Goal: Transaction & Acquisition: Book appointment/travel/reservation

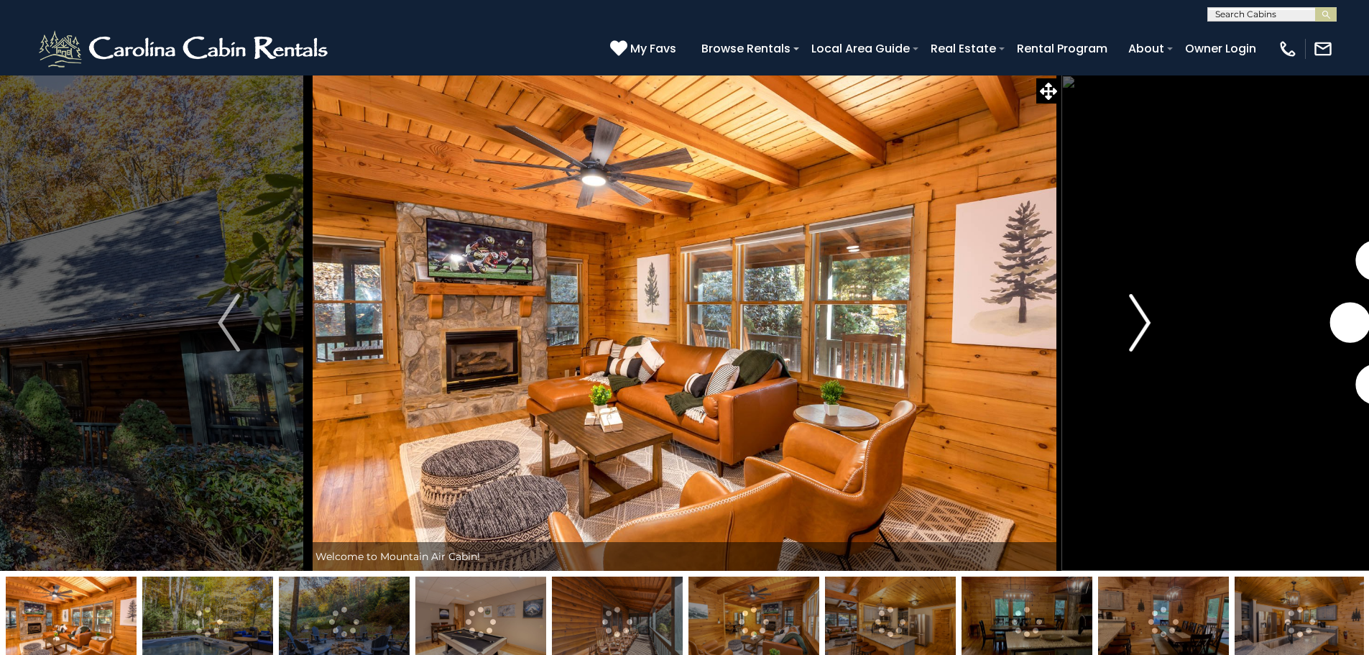
click at [1142, 317] on img "Next" at bounding box center [1140, 322] width 22 height 57
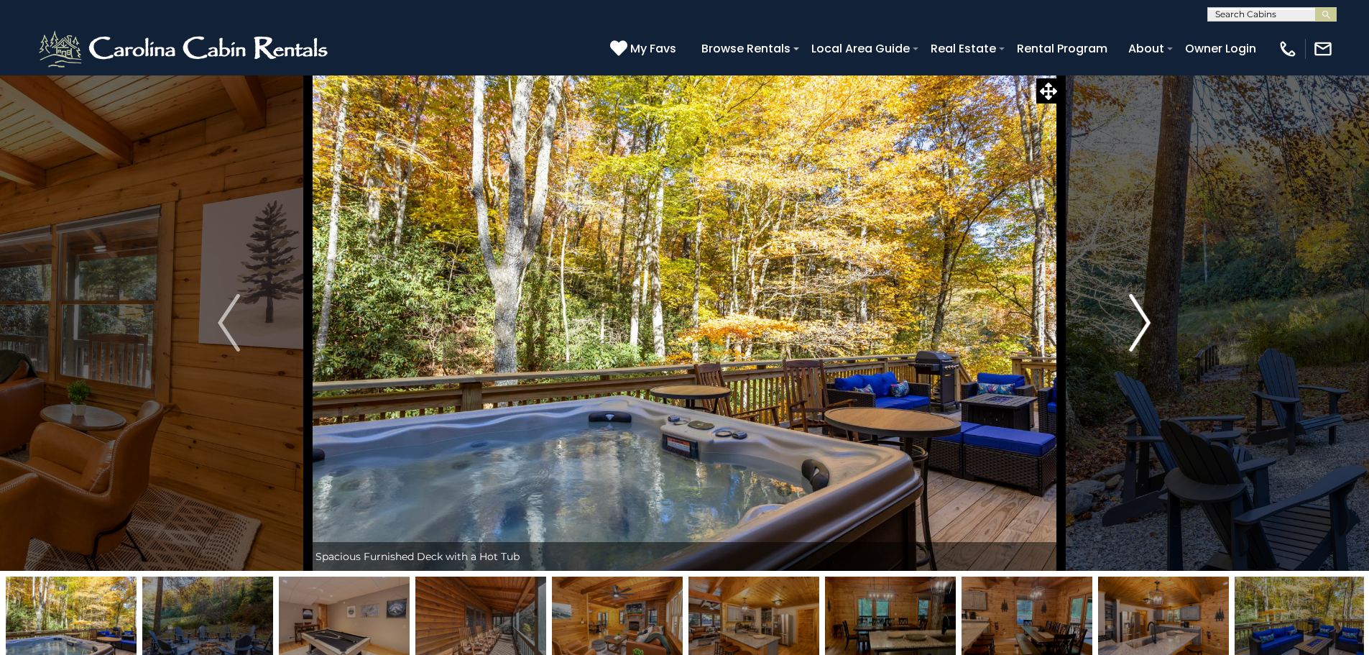
click at [1142, 317] on img "Next" at bounding box center [1140, 322] width 22 height 57
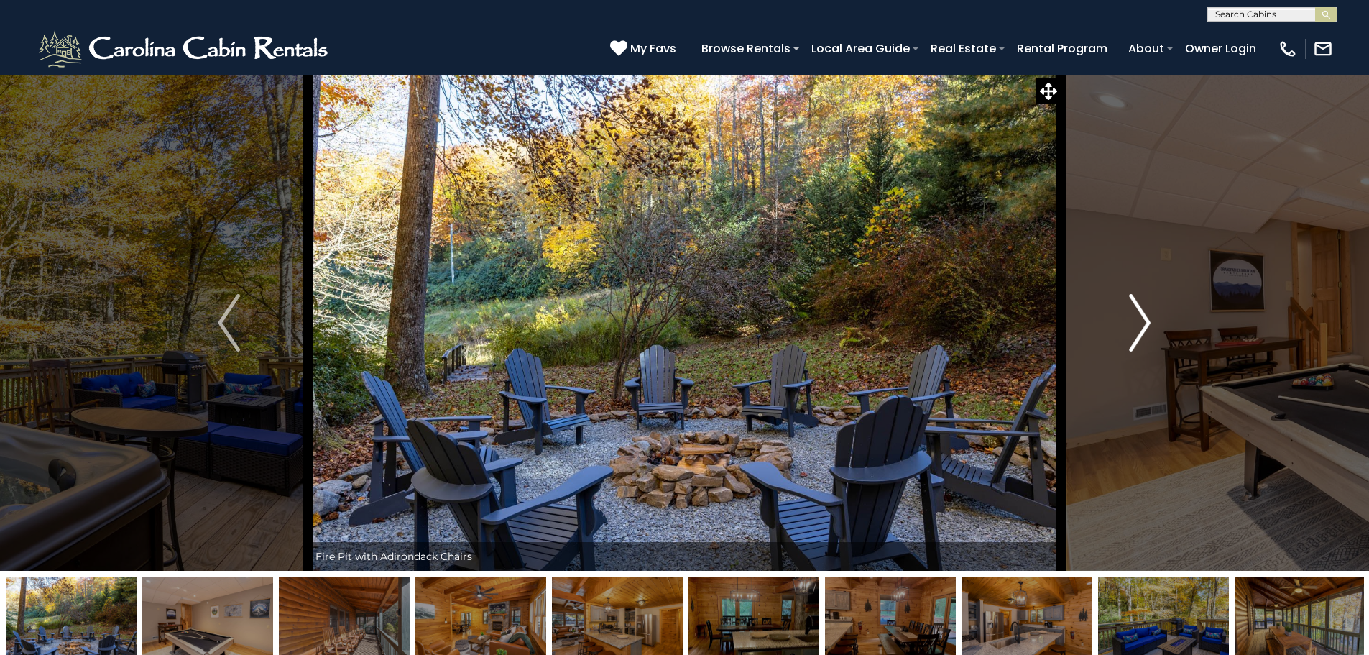
click at [1142, 317] on img "Next" at bounding box center [1140, 322] width 22 height 57
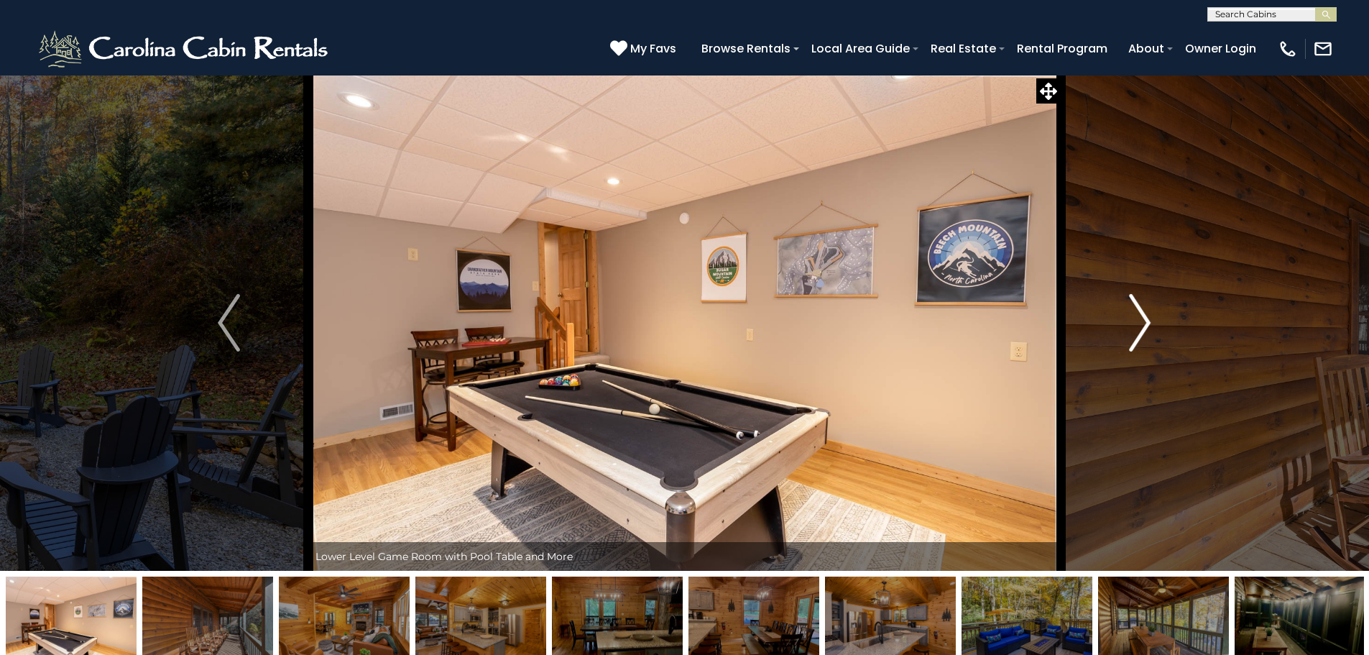
click at [1142, 317] on img "Next" at bounding box center [1140, 322] width 22 height 57
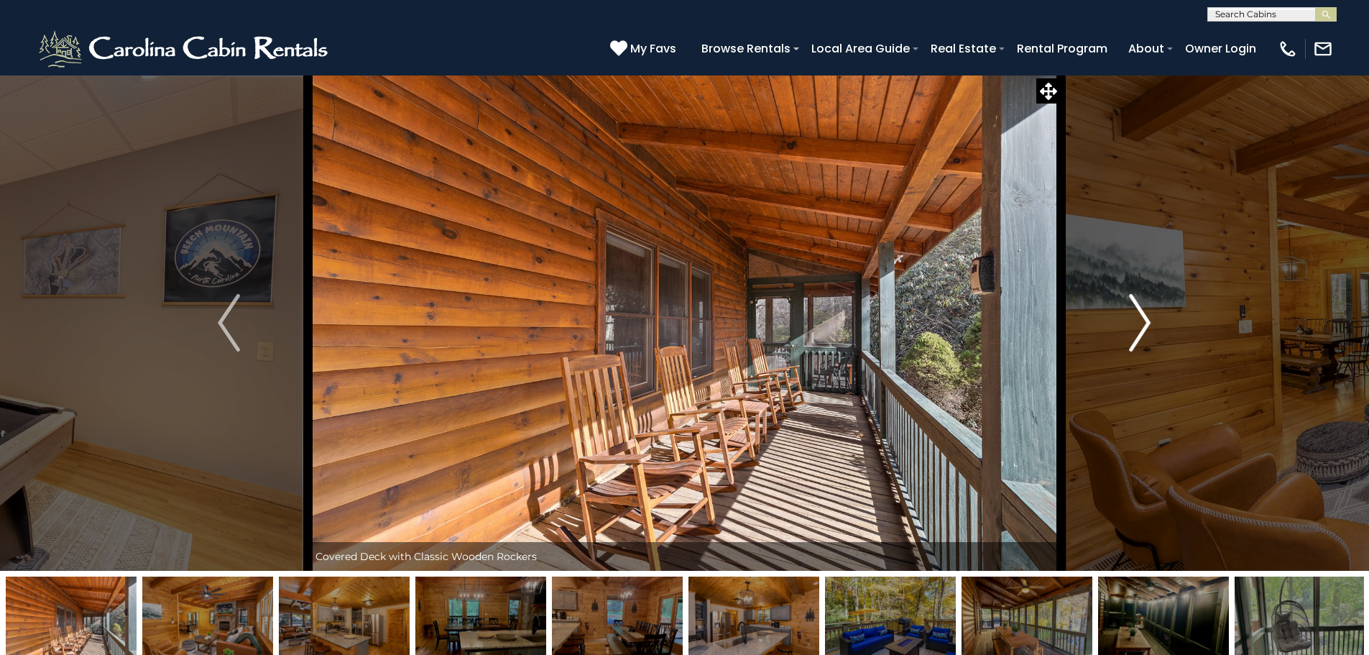
click at [1142, 317] on img "Next" at bounding box center [1140, 322] width 22 height 57
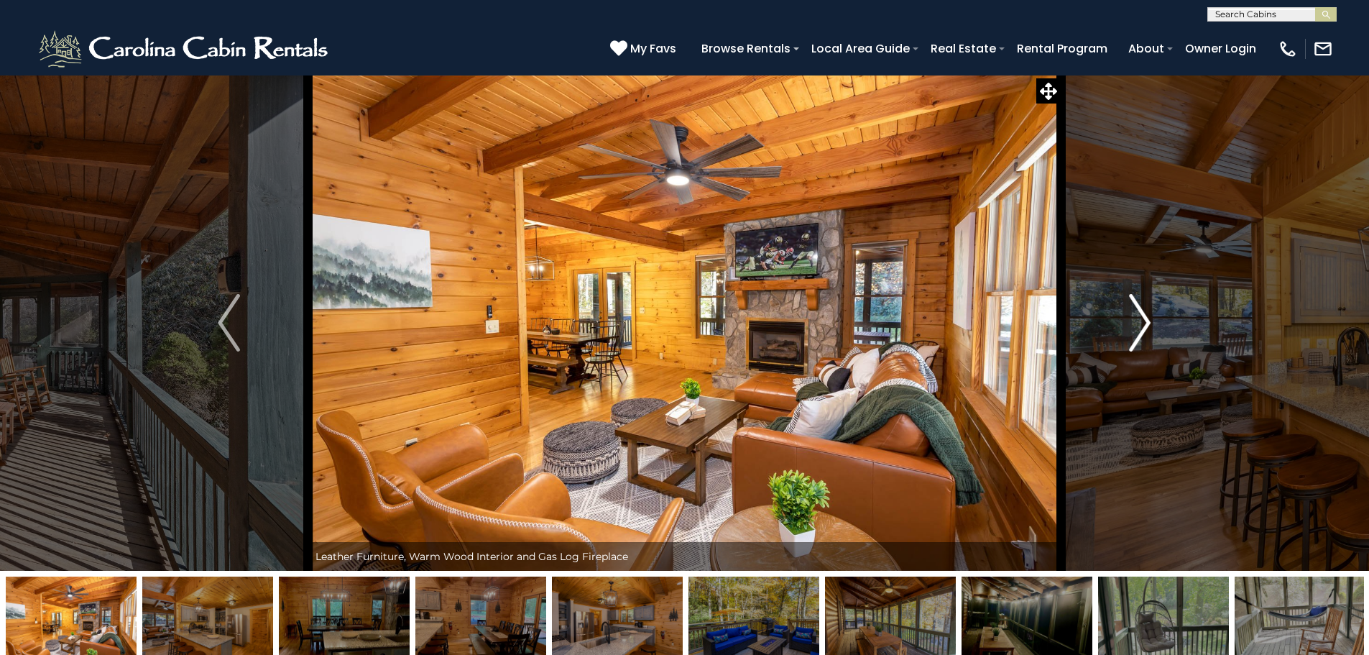
click at [1142, 317] on img "Next" at bounding box center [1140, 322] width 22 height 57
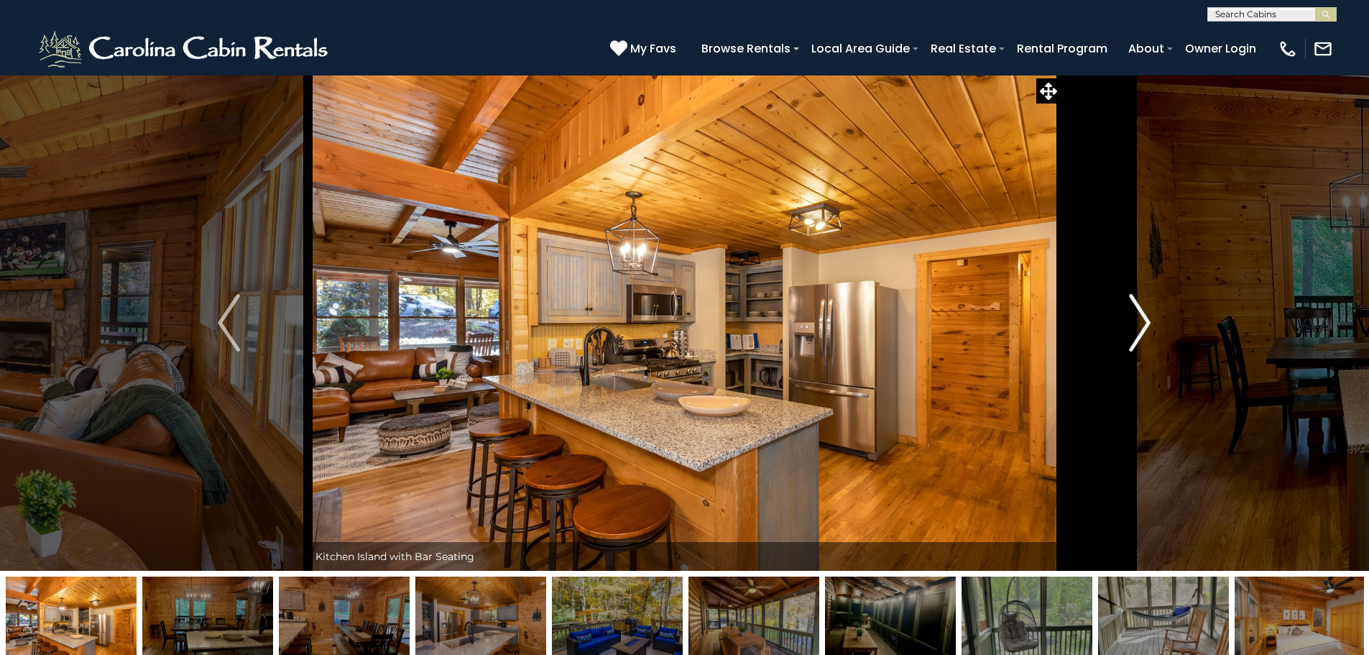
click at [1143, 317] on img "Next" at bounding box center [1140, 322] width 22 height 57
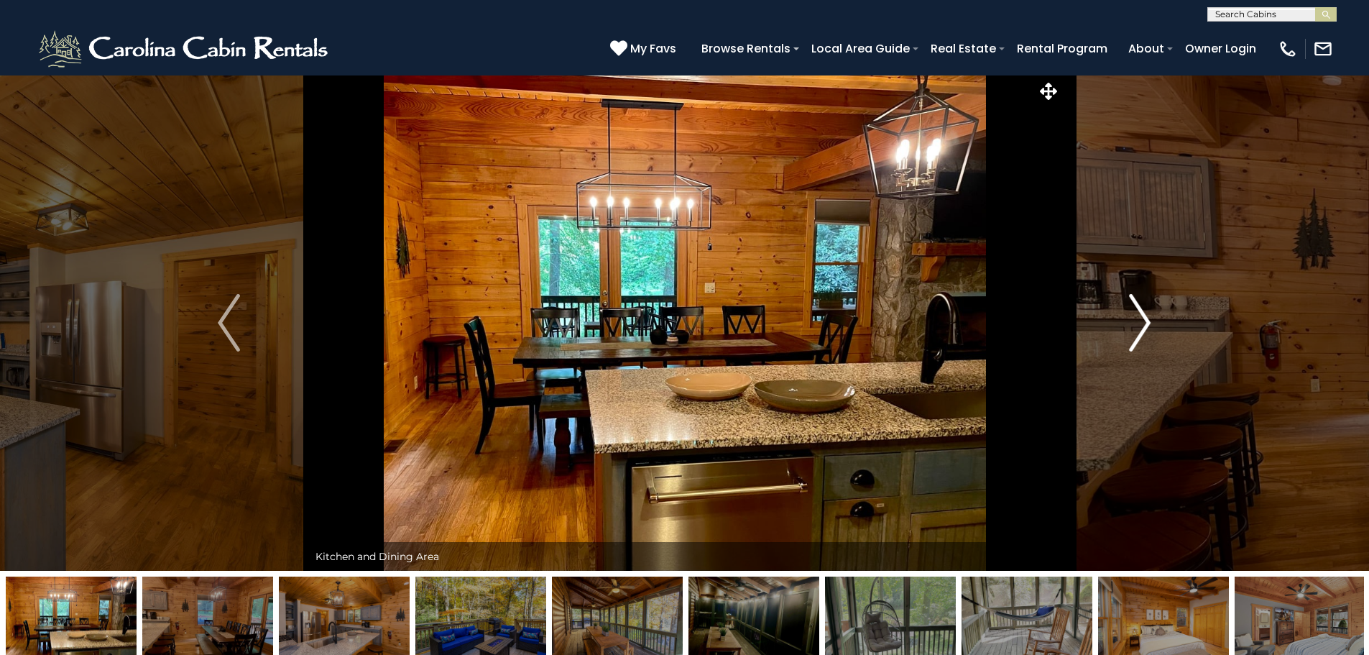
click at [1143, 317] on img "Next" at bounding box center [1140, 322] width 22 height 57
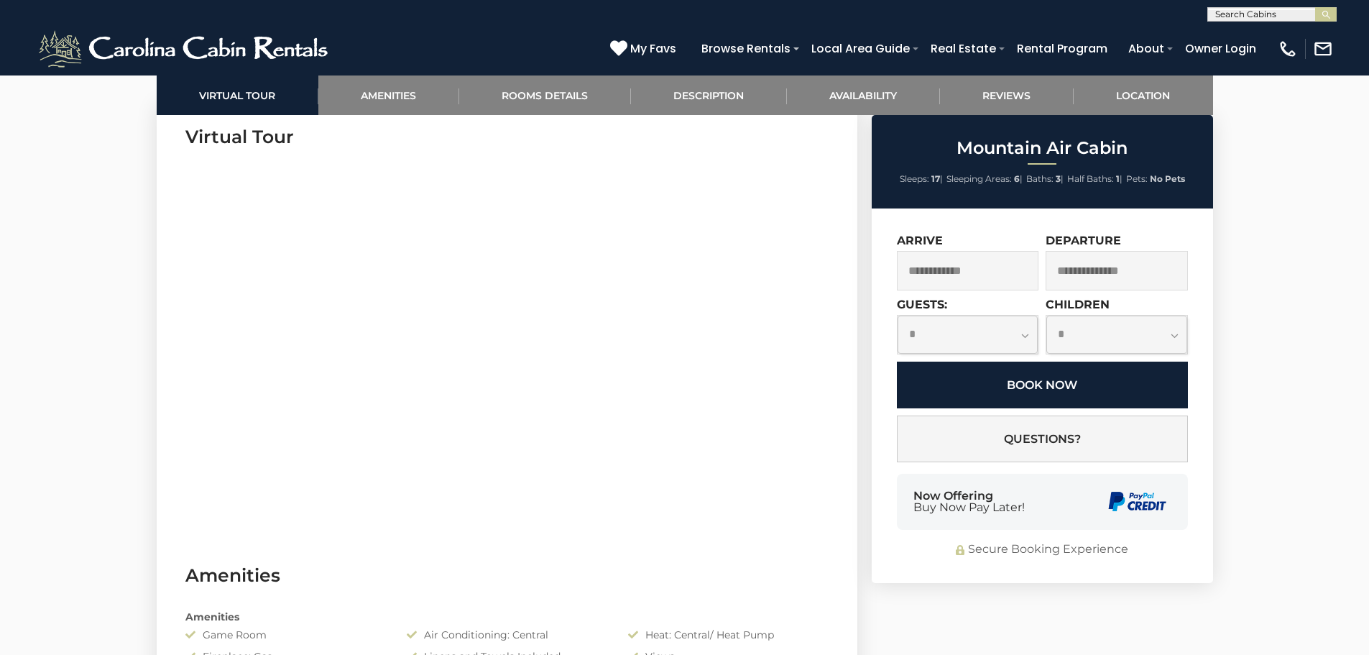
scroll to position [719, 0]
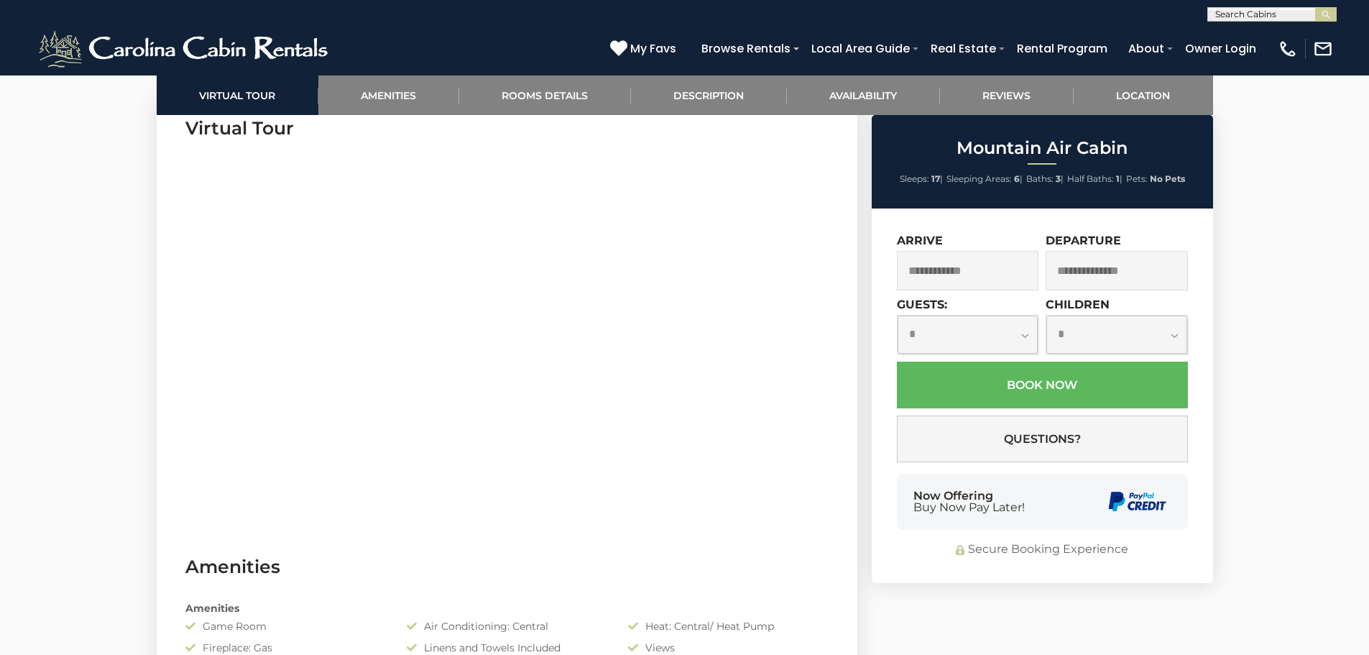
click at [969, 274] on input "text" at bounding box center [968, 271] width 142 height 40
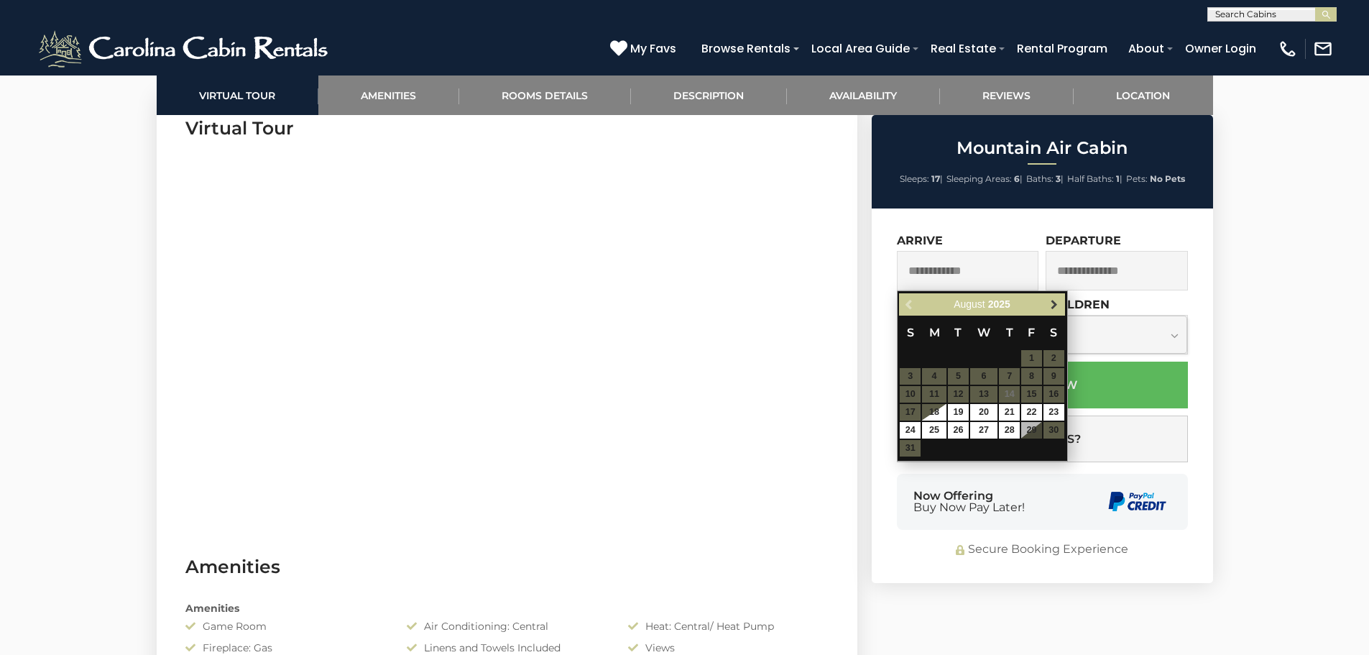
click at [1052, 301] on span "Next" at bounding box center [1054, 304] width 11 height 11
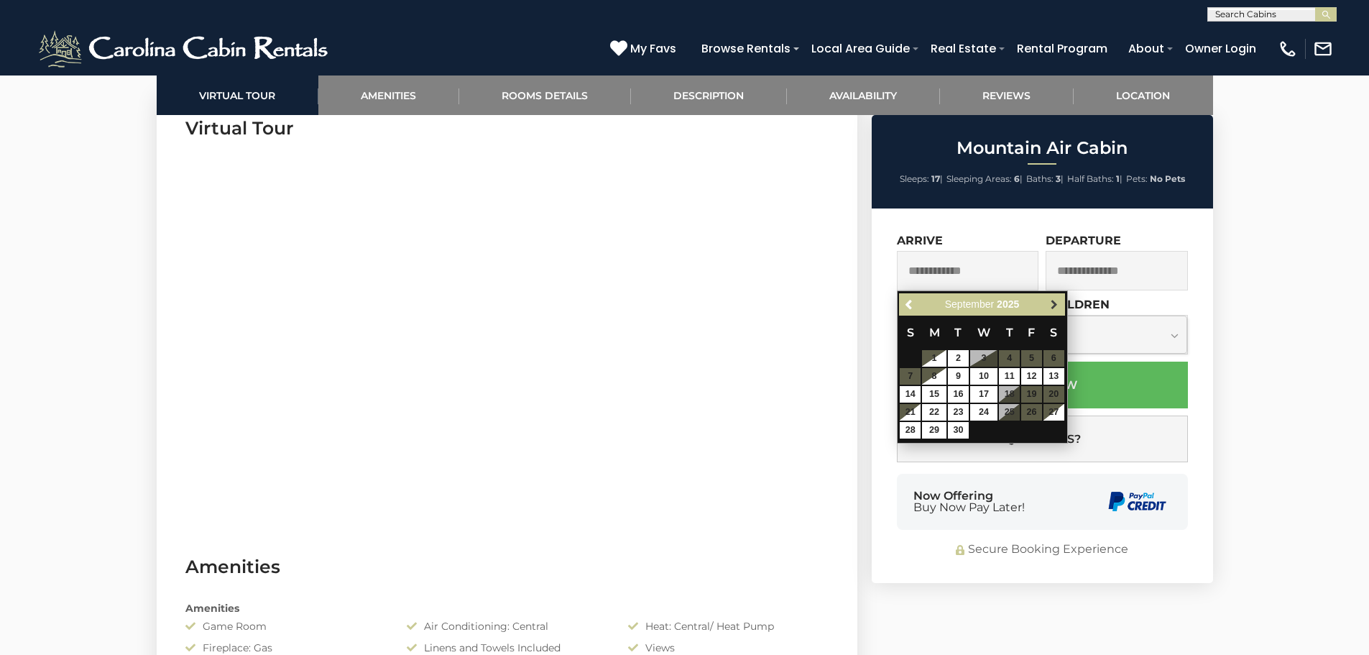
click at [1053, 302] on span "Next" at bounding box center [1054, 304] width 11 height 11
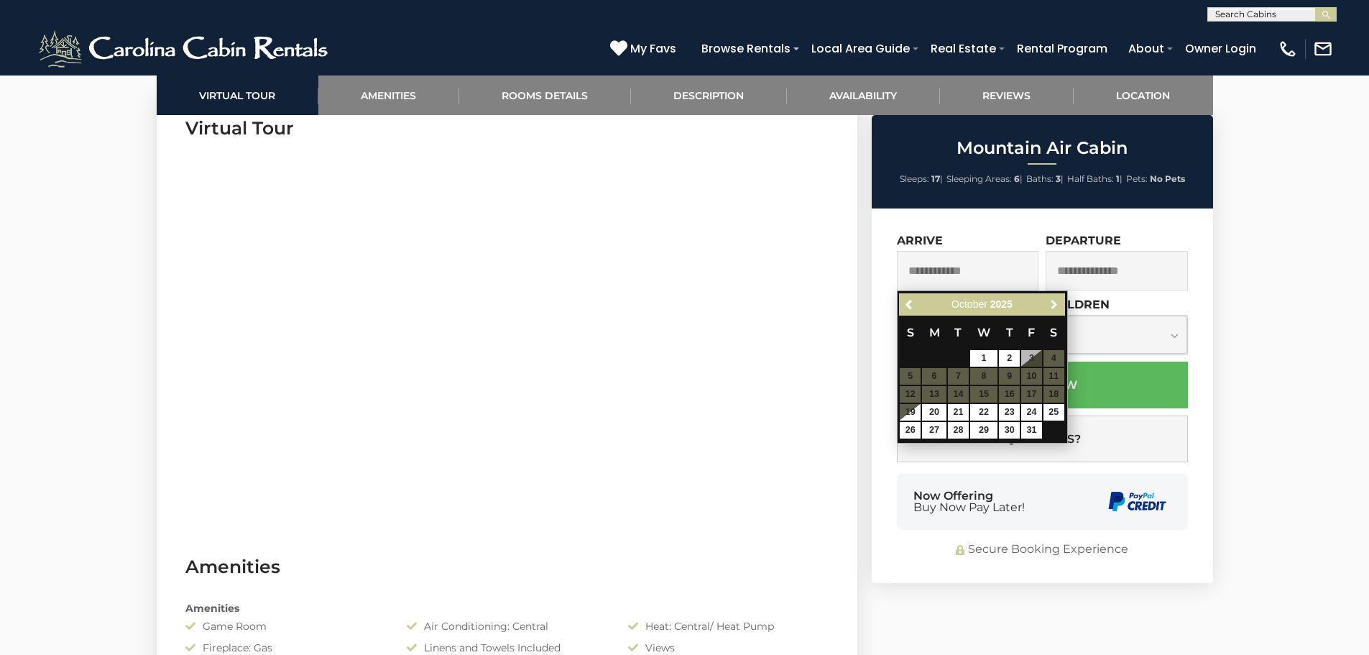
click at [1053, 302] on span "Next" at bounding box center [1054, 304] width 11 height 11
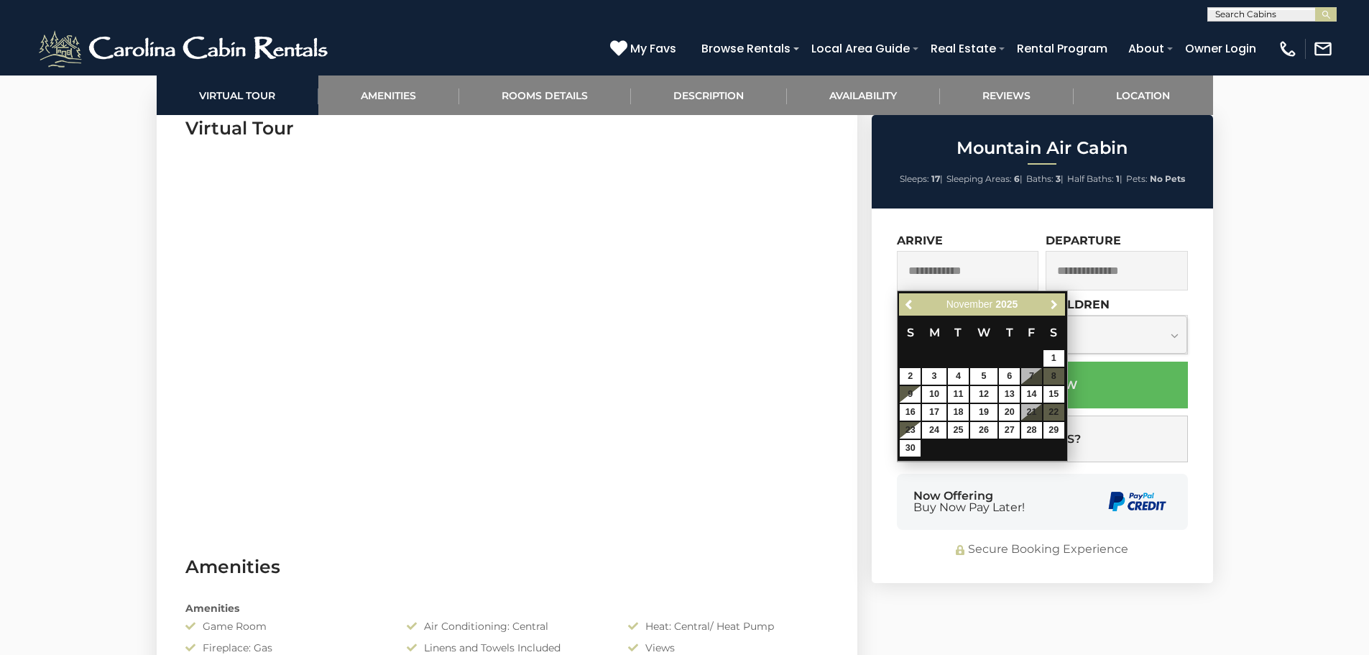
click at [1053, 302] on span "Next" at bounding box center [1054, 304] width 11 height 11
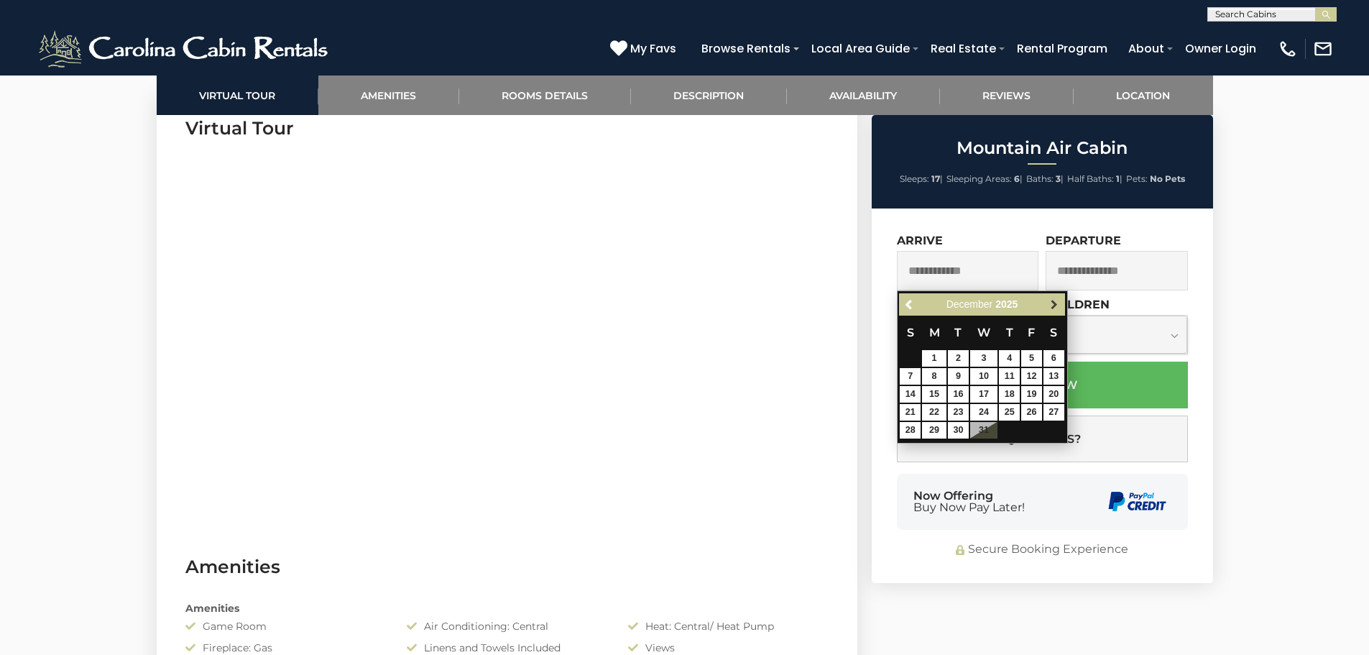
click at [1051, 302] on span "Next" at bounding box center [1054, 304] width 11 height 11
click at [1031, 374] on link "9" at bounding box center [1031, 376] width 21 height 17
type input "**********"
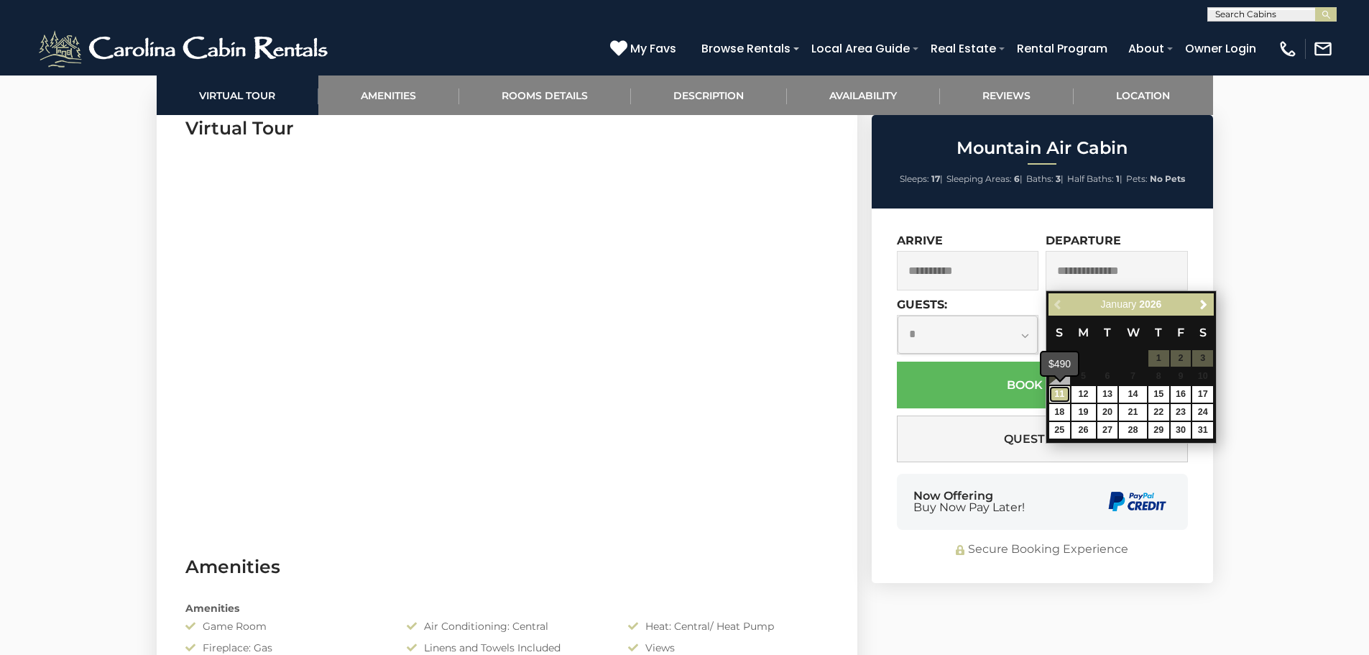
click at [1064, 397] on link "11" at bounding box center [1059, 394] width 21 height 17
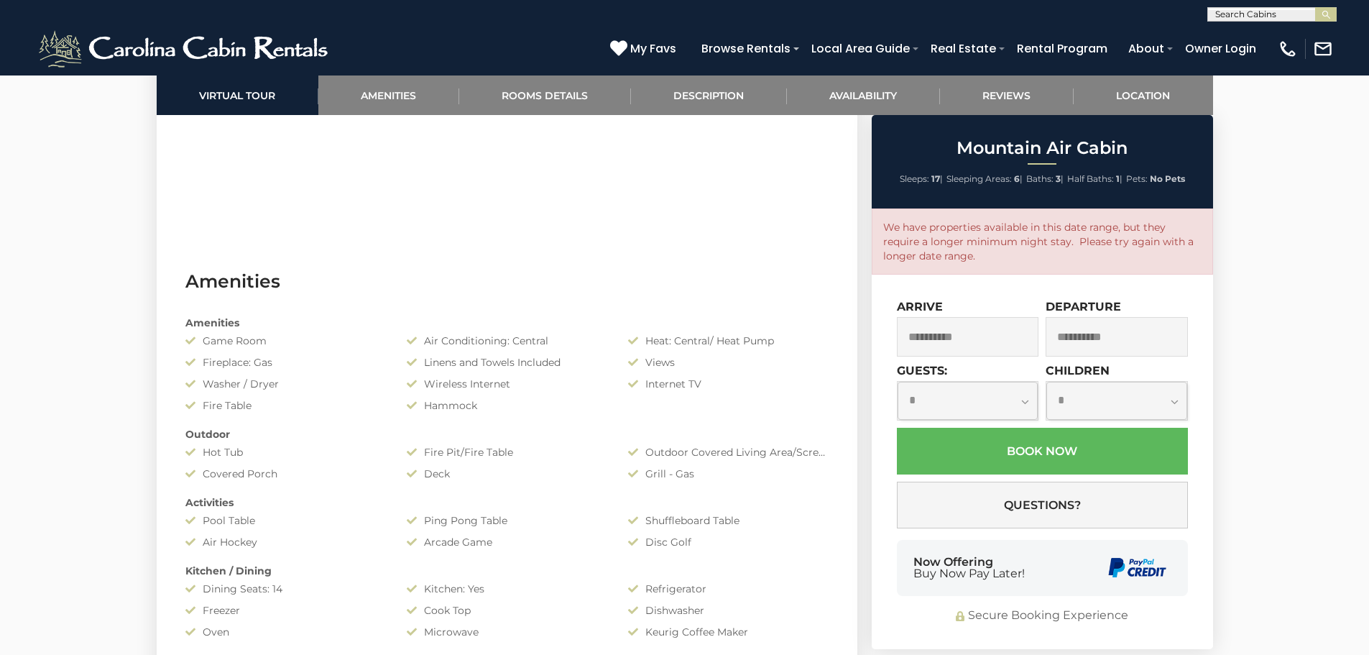
scroll to position [1006, 0]
click at [1143, 343] on input "**********" at bounding box center [1117, 337] width 142 height 40
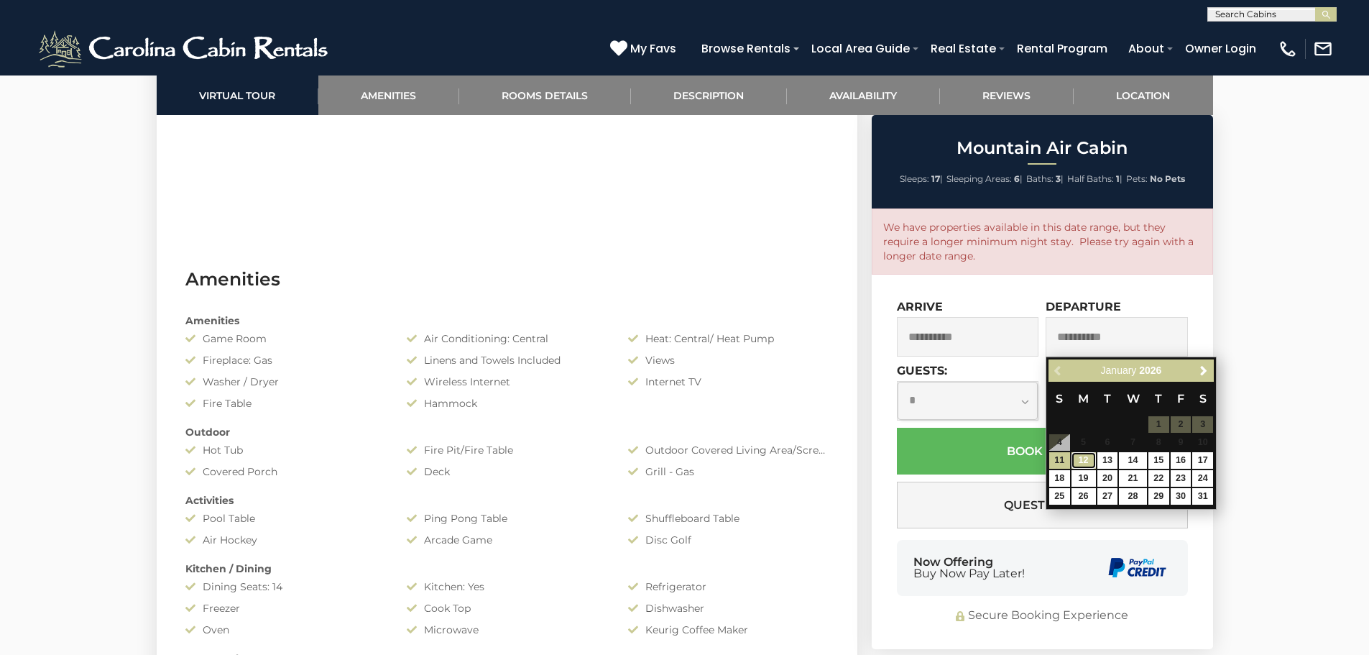
click at [1086, 462] on link "12" at bounding box center [1084, 460] width 24 height 17
type input "**********"
